Goal: Navigation & Orientation: Find specific page/section

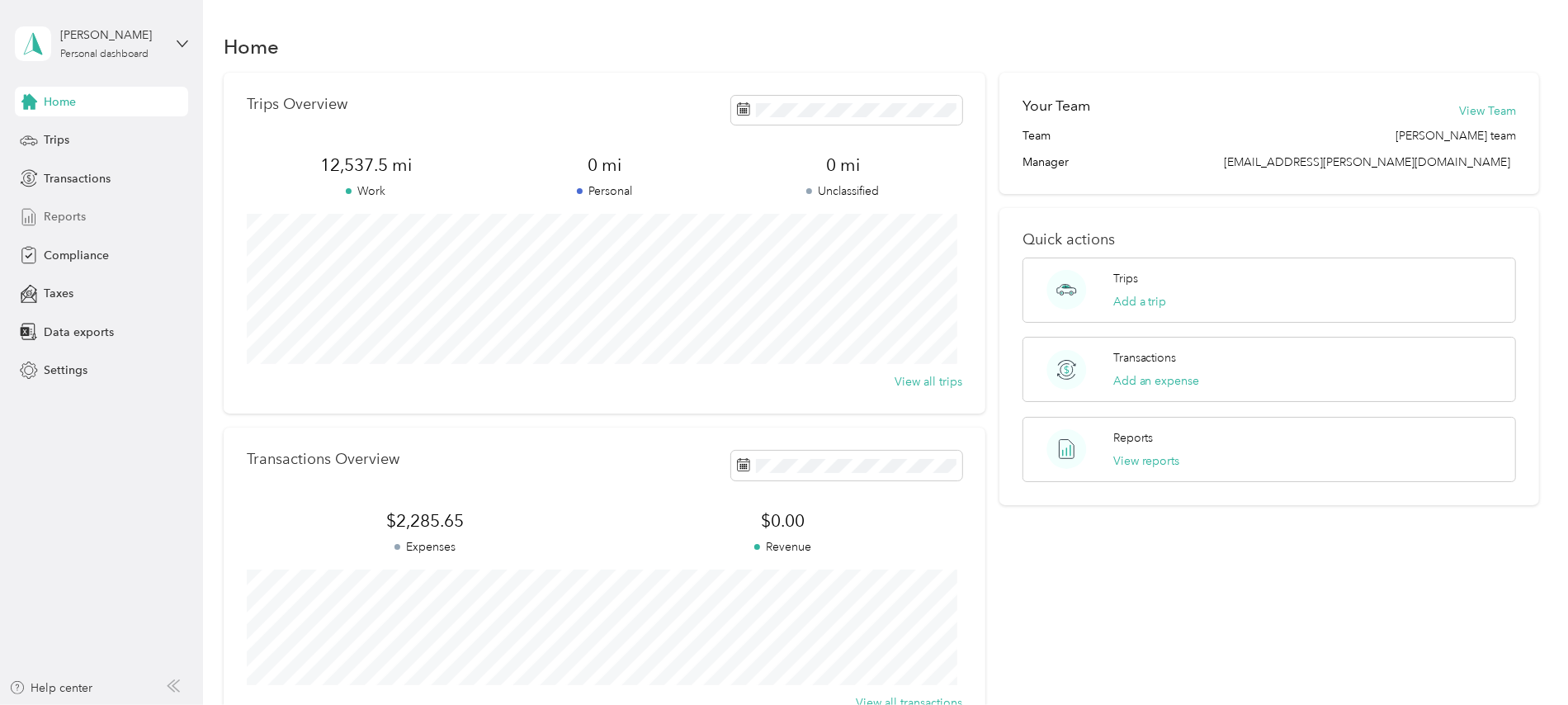
click at [75, 212] on span "Reports" at bounding box center [64, 217] width 42 height 17
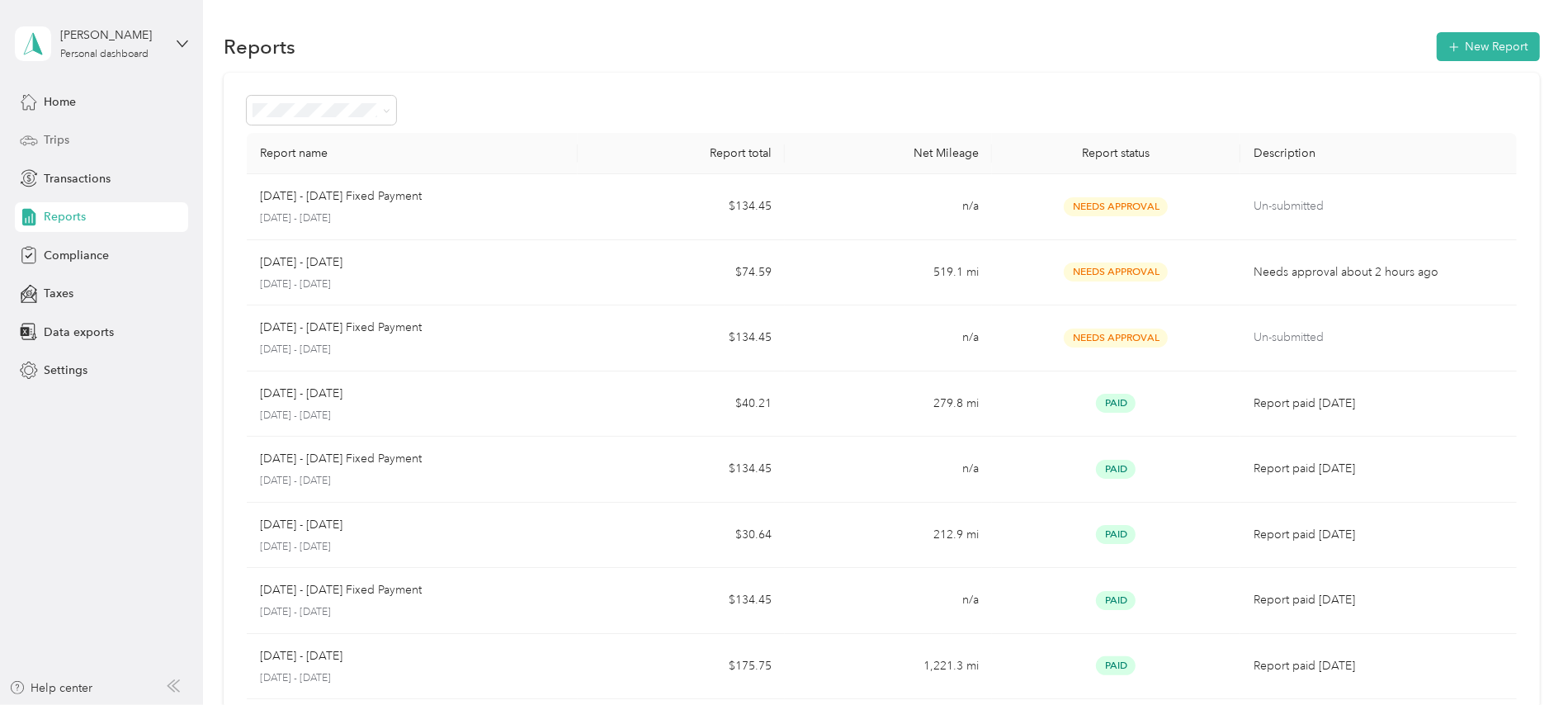
click at [61, 138] on span "Trips" at bounding box center [57, 140] width 26 height 17
